Goal: Task Accomplishment & Management: Use online tool/utility

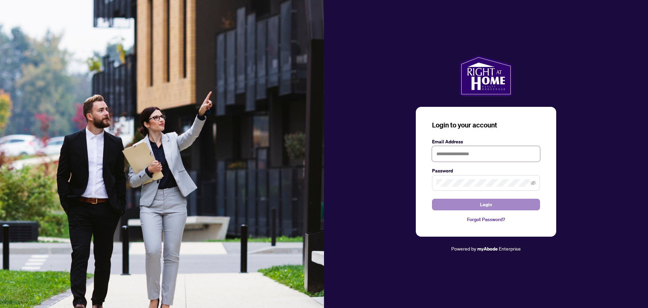
type input "**********"
click at [524, 200] on button "Login" at bounding box center [486, 204] width 108 height 11
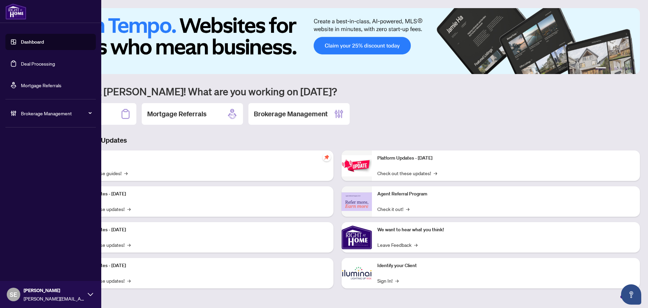
click at [21, 62] on link "Deal Processing" at bounding box center [38, 63] width 34 height 6
